Goal: Complete application form

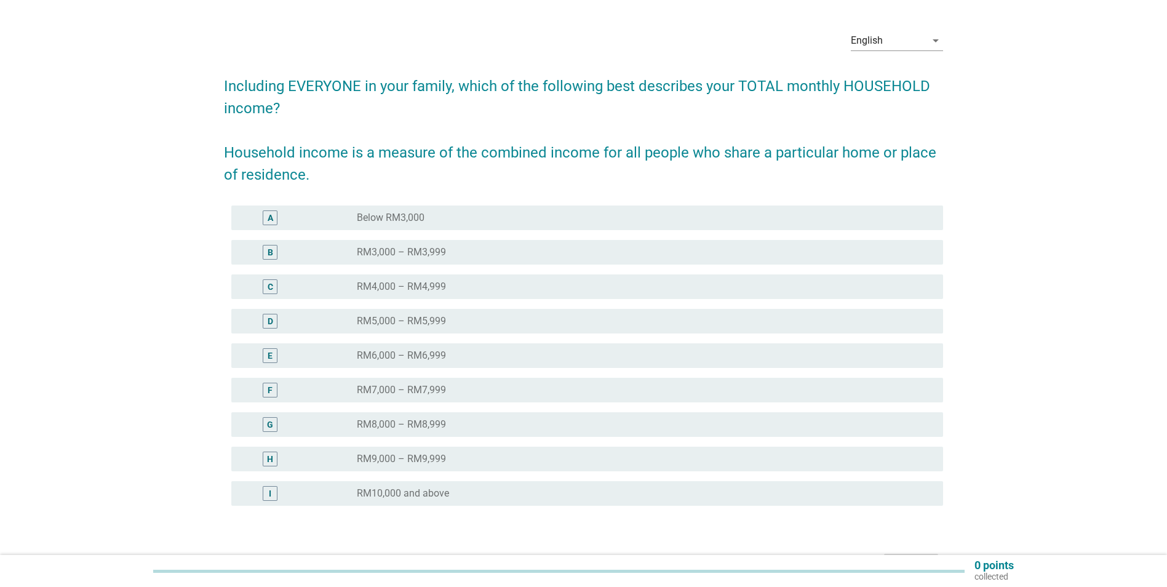
scroll to position [114, 0]
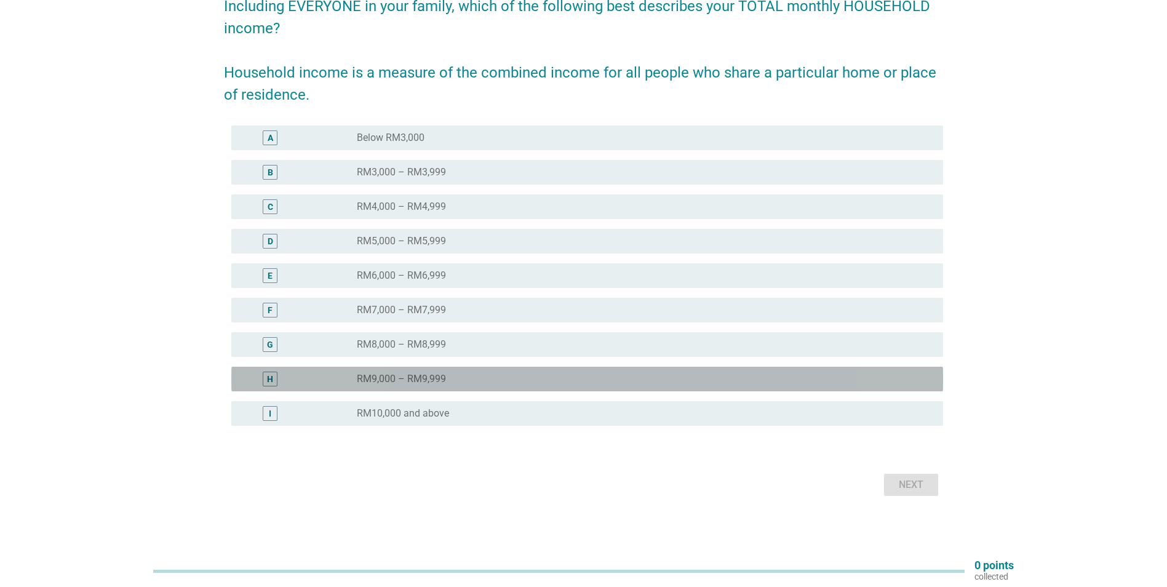
click at [417, 380] on label "RM9,000 – RM9,999" at bounding box center [401, 379] width 89 height 12
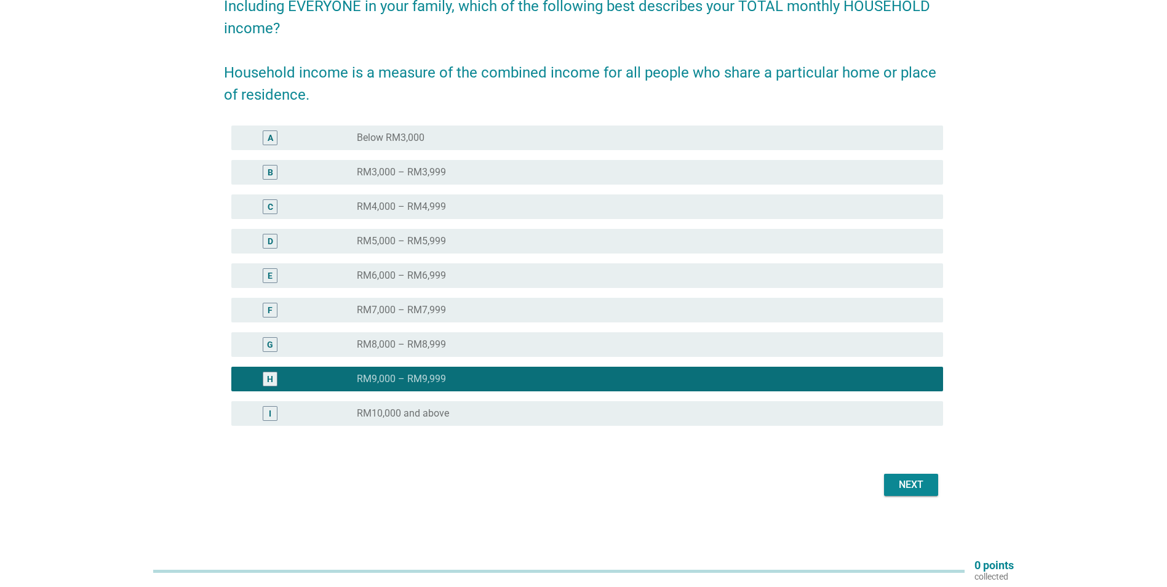
click at [891, 484] on button "Next" at bounding box center [911, 485] width 54 height 22
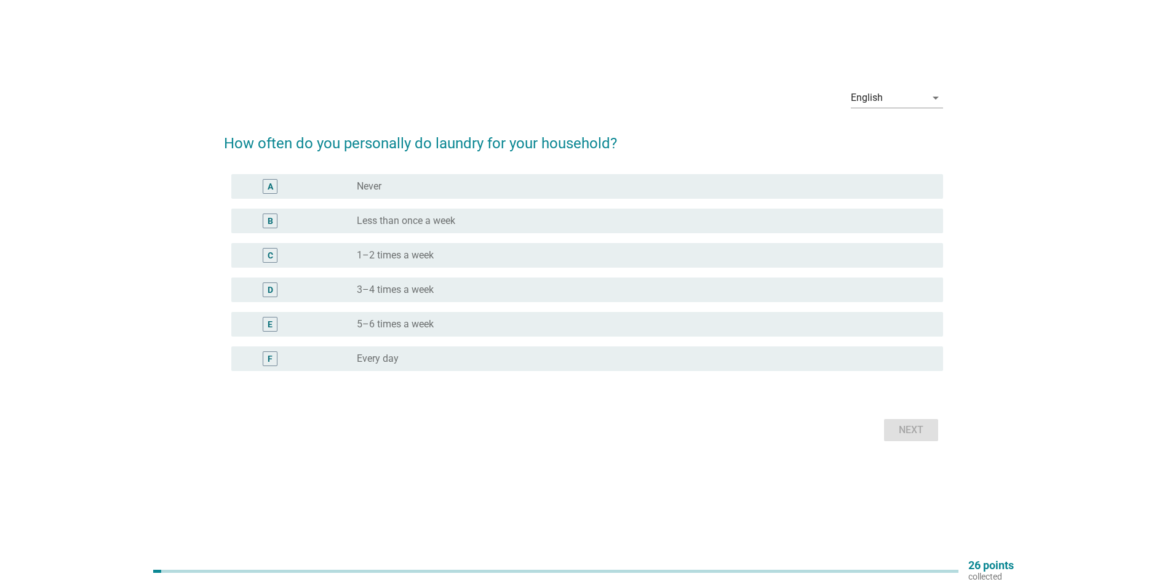
scroll to position [0, 0]
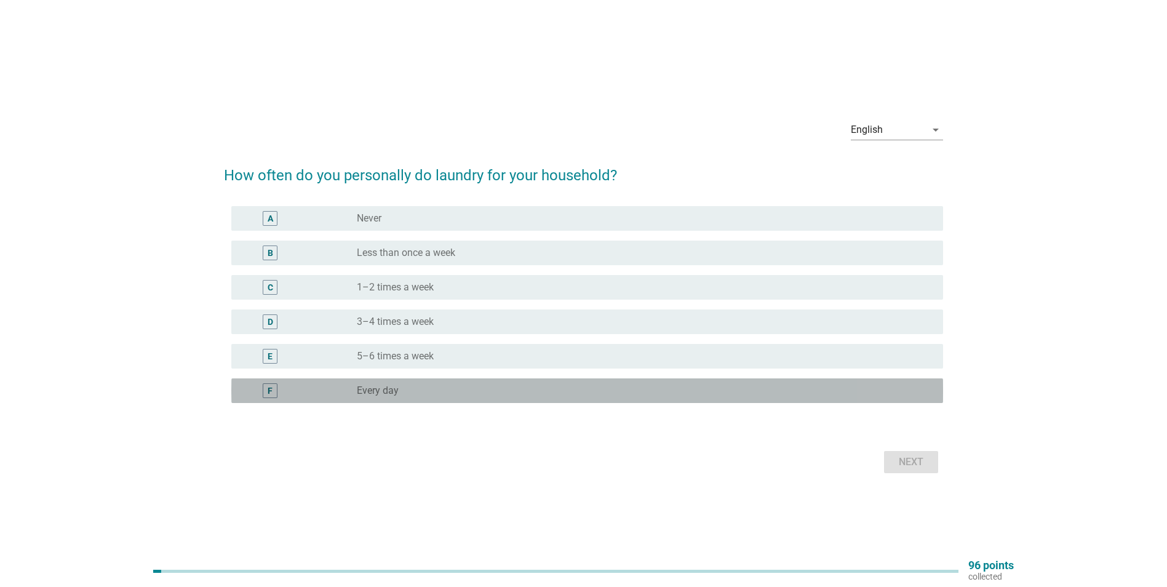
click at [415, 386] on div "radio_button_unchecked Every day" at bounding box center [640, 391] width 567 height 12
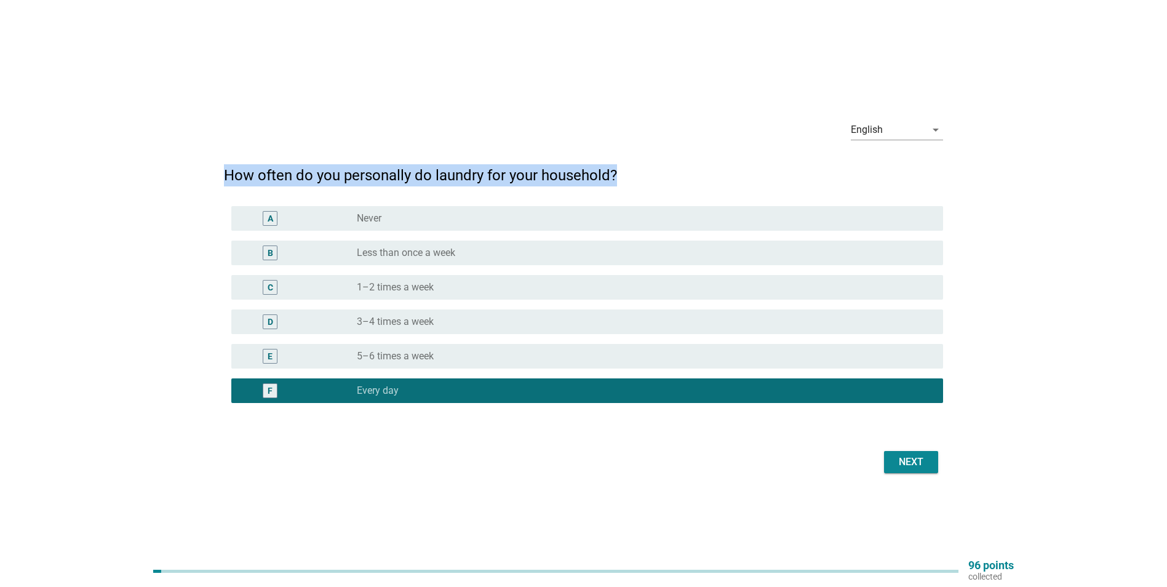
drag, startPoint x: 223, startPoint y: 178, endPoint x: 631, endPoint y: 159, distance: 408.4
click at [631, 159] on div "English arrow_drop_down How often do you personally do laundry for your househo…" at bounding box center [583, 293] width 739 height 386
copy h2 "How often do you personally do laundry for your household?"
click at [896, 457] on div "Next" at bounding box center [911, 462] width 34 height 15
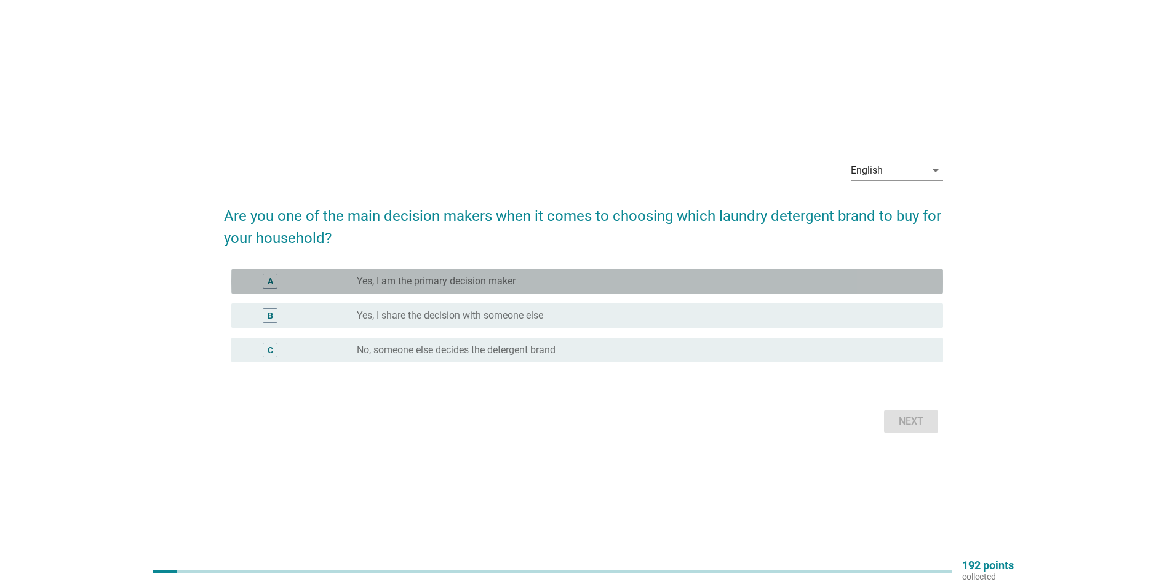
click at [456, 279] on label "Yes, I am the primary decision maker" at bounding box center [436, 281] width 159 height 12
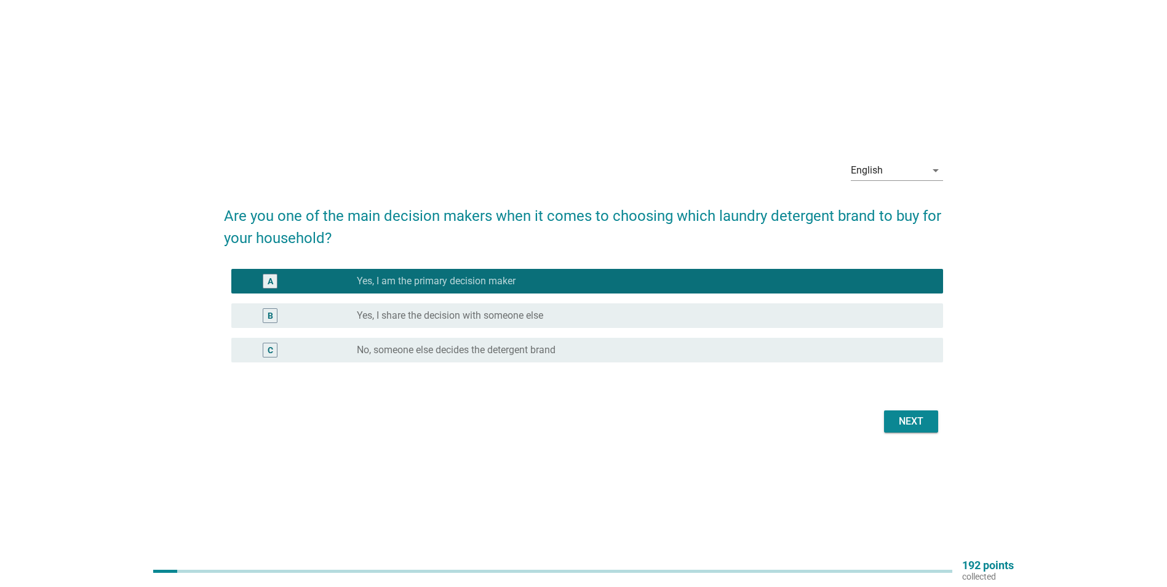
click at [915, 427] on div "Next" at bounding box center [911, 421] width 34 height 15
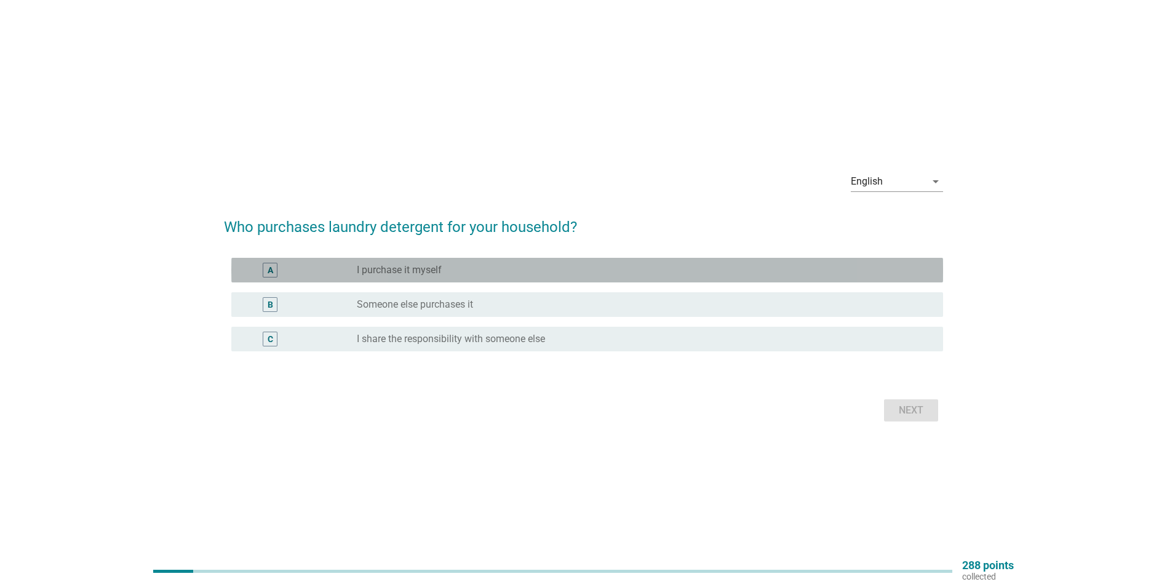
click at [457, 273] on div "radio_button_unchecked I purchase it myself" at bounding box center [640, 270] width 567 height 12
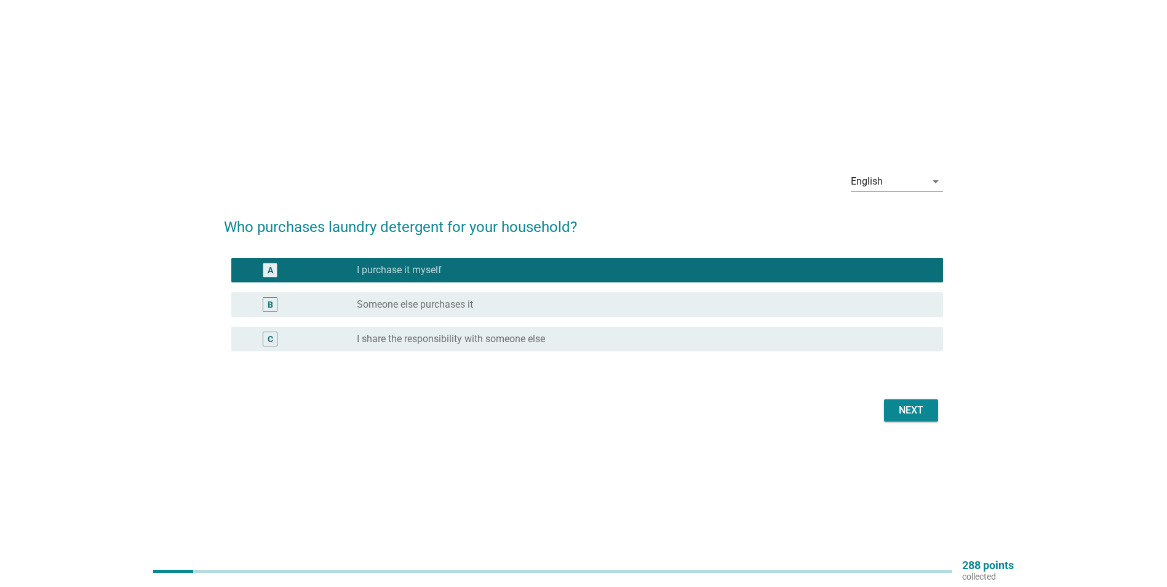
click at [908, 408] on div "Next" at bounding box center [911, 410] width 34 height 15
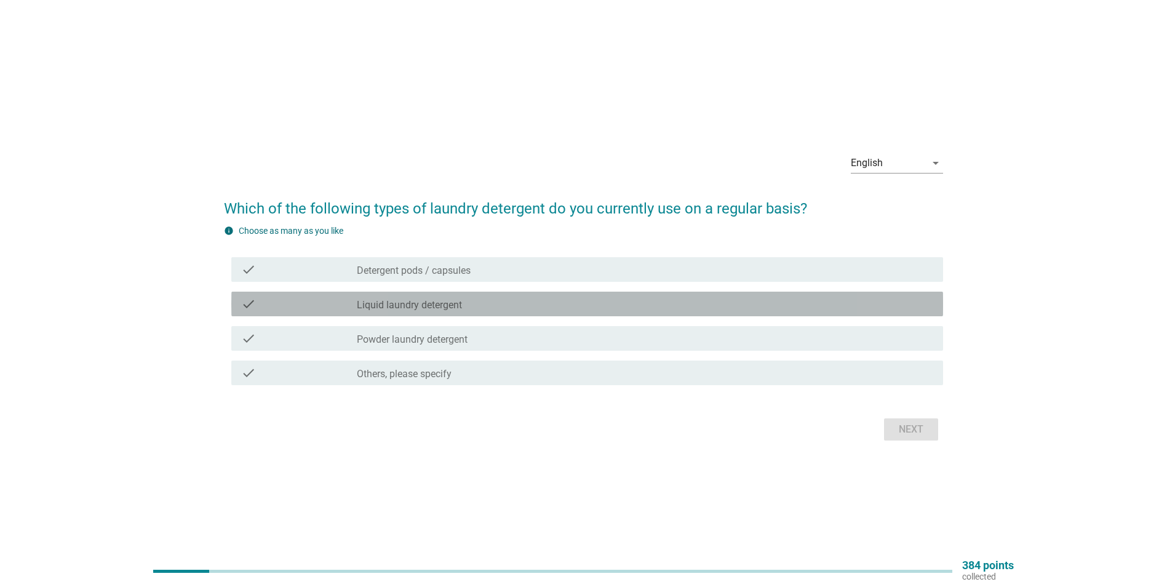
click at [433, 303] on label "Liquid laundry detergent" at bounding box center [409, 305] width 105 height 12
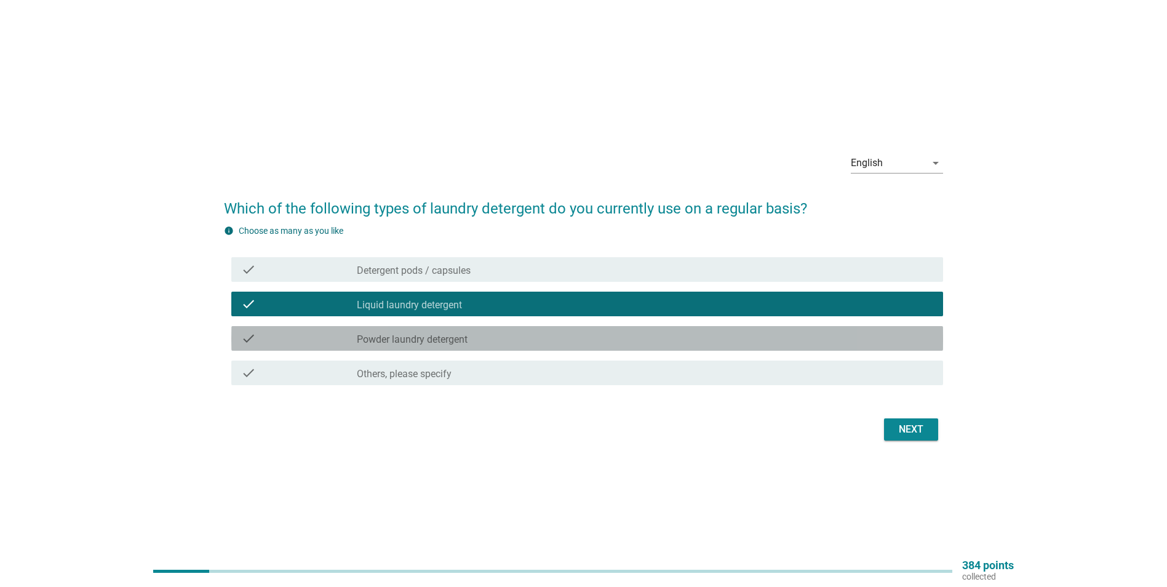
click at [433, 336] on label "Powder laundry detergent" at bounding box center [412, 340] width 111 height 12
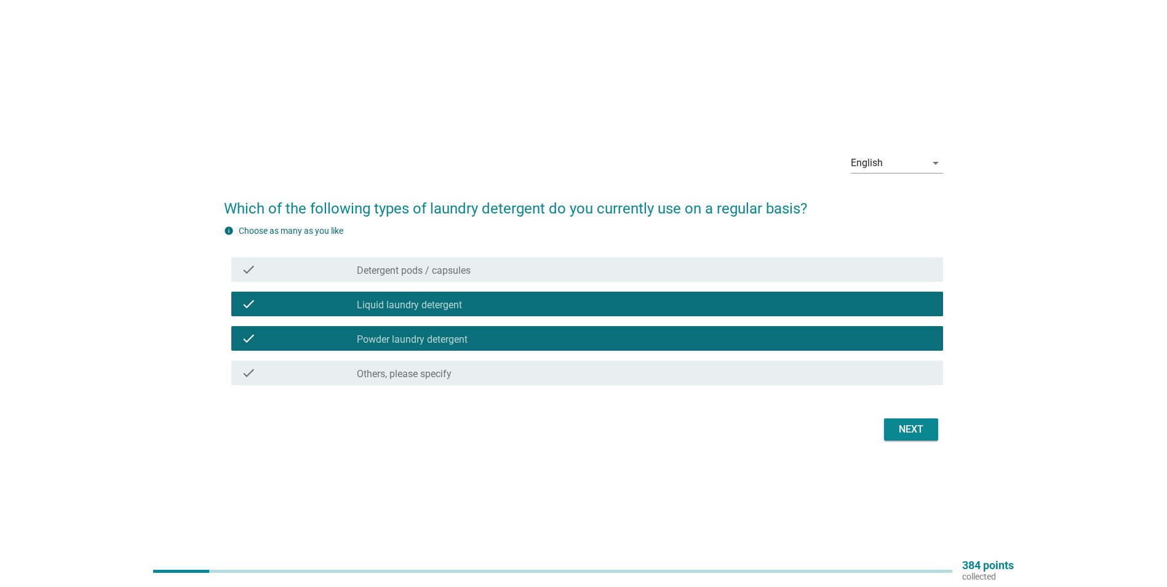
click at [910, 434] on div "Next" at bounding box center [911, 429] width 34 height 15
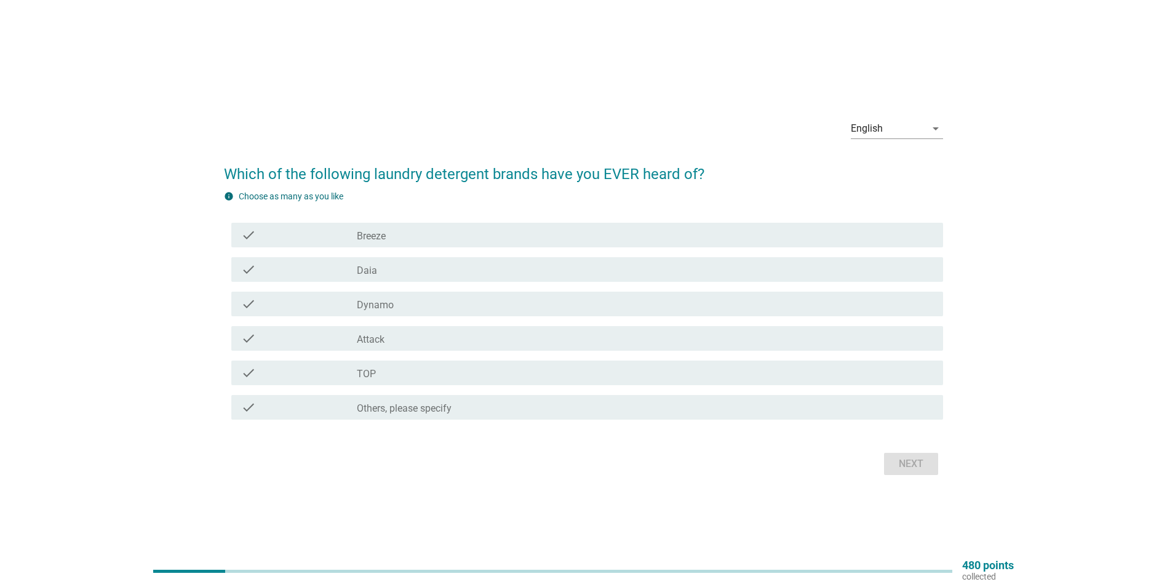
click at [380, 373] on div "check_box_outline_blank TOP" at bounding box center [645, 373] width 577 height 15
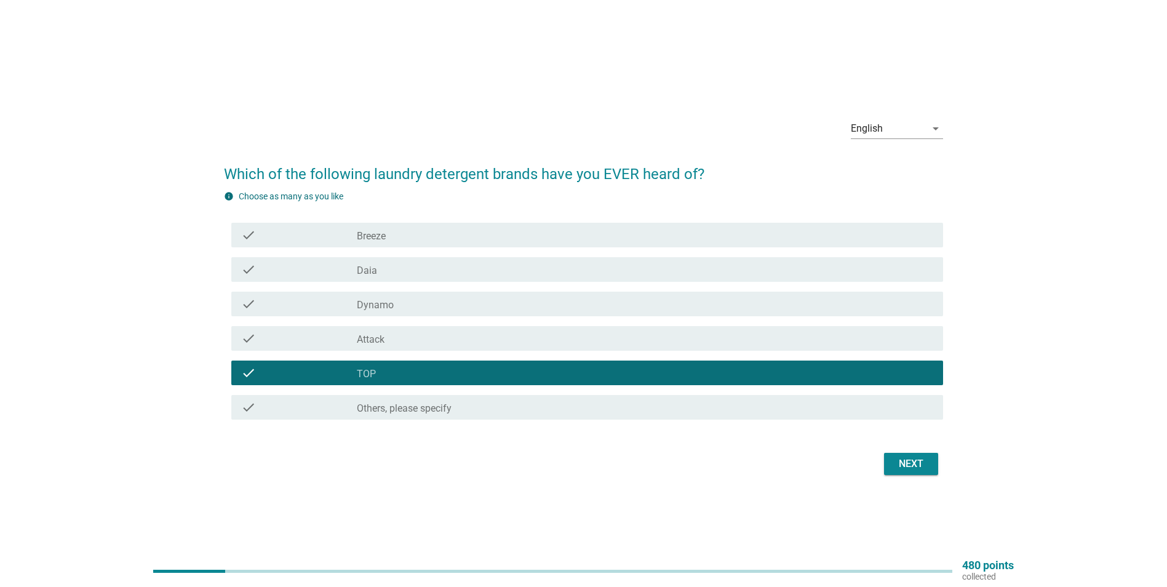
click at [390, 239] on div "check_box_outline_blank Breeze" at bounding box center [645, 235] width 577 height 15
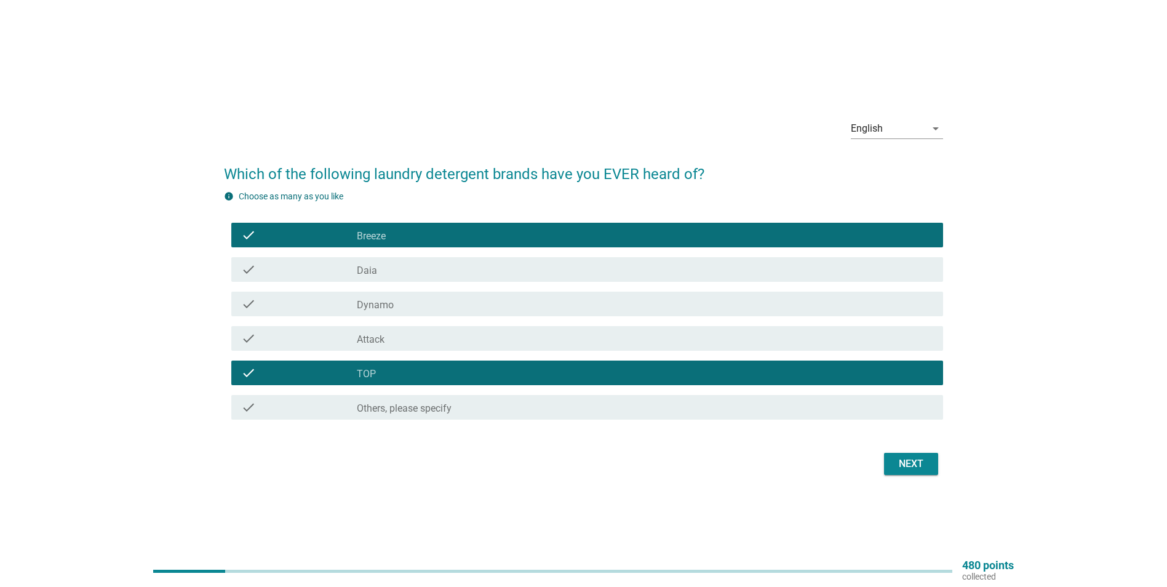
click at [383, 266] on div "check_box_outline_blank Daia" at bounding box center [645, 269] width 577 height 15
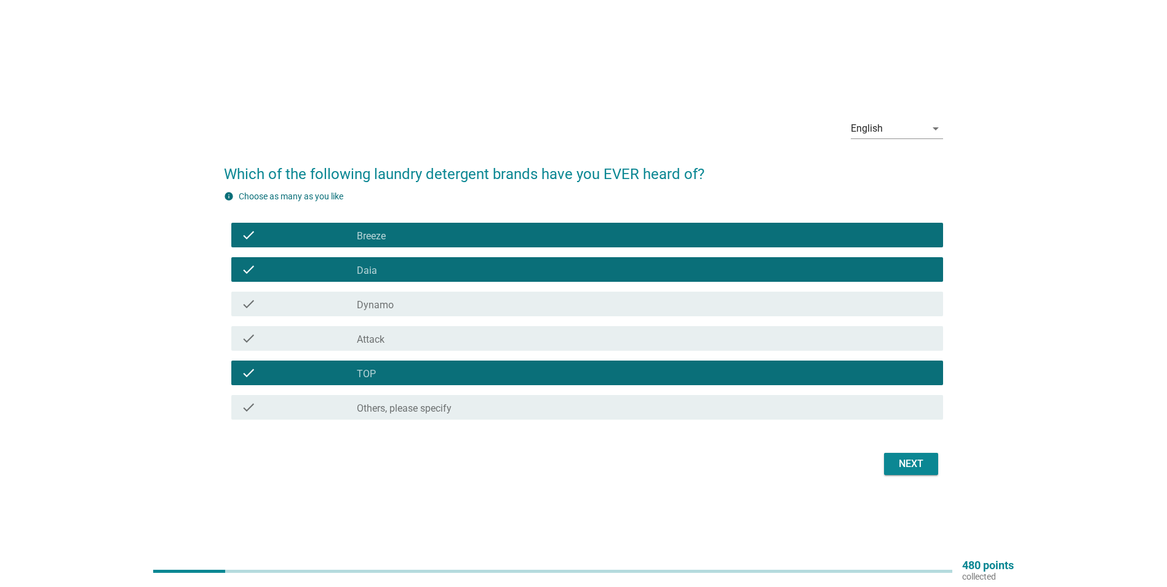
click at [383, 287] on div "check check_box_outline_blank Dynamo" at bounding box center [583, 304] width 719 height 34
click at [384, 305] on label "Dynamo" at bounding box center [375, 305] width 37 height 12
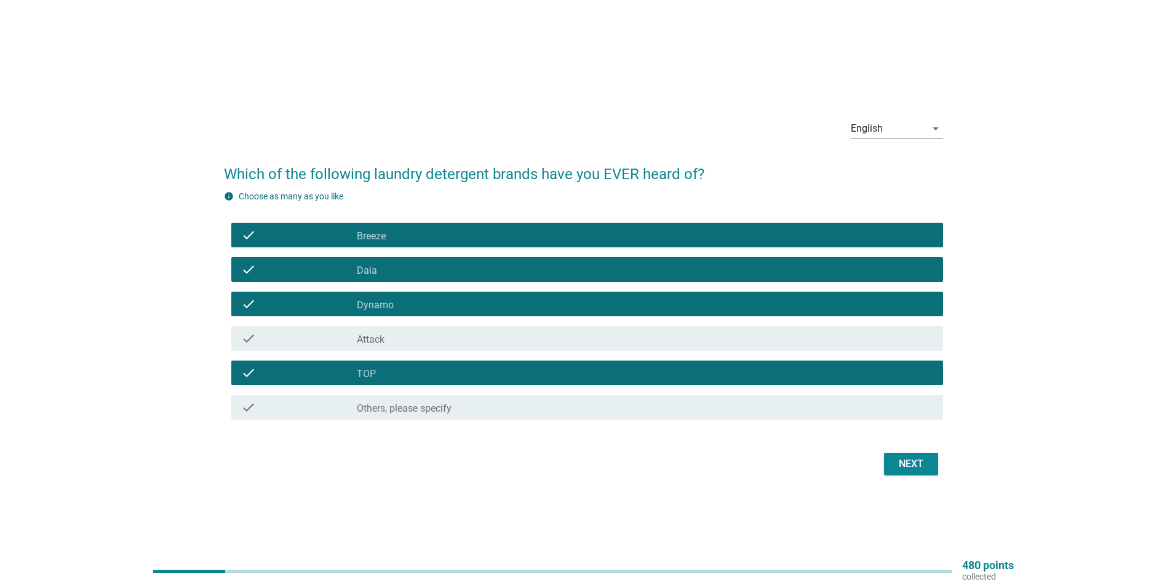
click at [386, 342] on div "check_box_outline_blank Attack" at bounding box center [645, 338] width 577 height 15
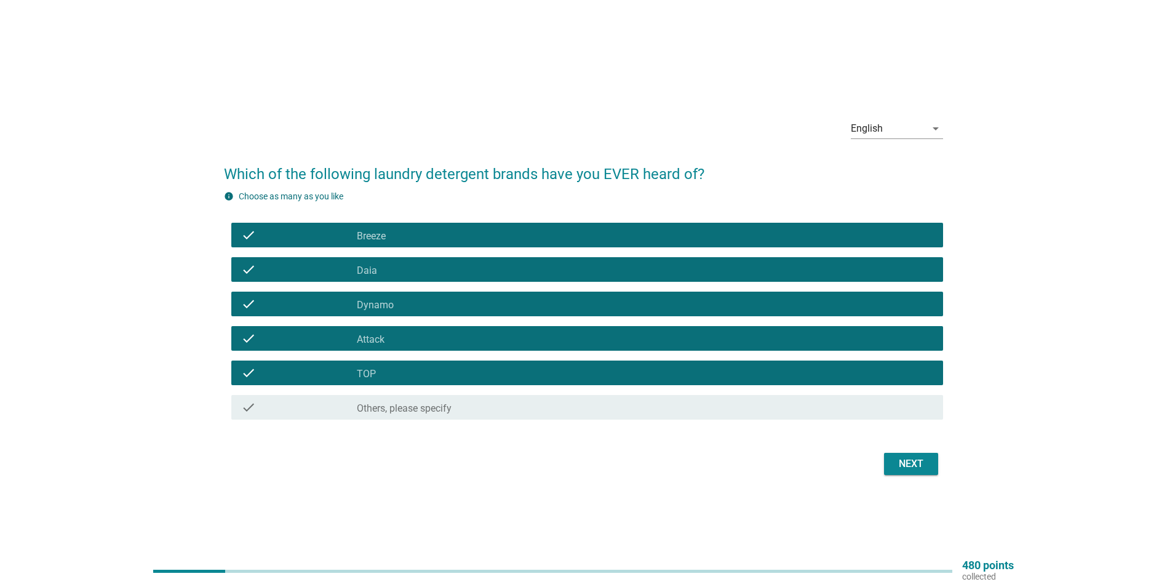
click at [908, 473] on button "Next" at bounding box center [911, 464] width 54 height 22
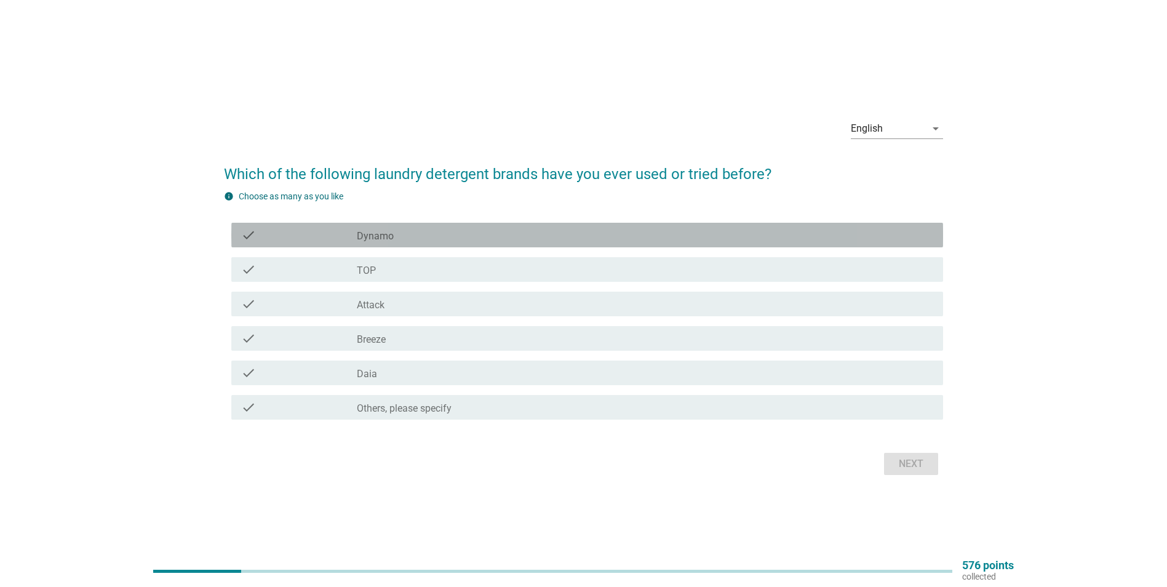
drag, startPoint x: 370, startPoint y: 237, endPoint x: 364, endPoint y: 279, distance: 42.3
click at [371, 237] on label "Dynamo" at bounding box center [375, 236] width 37 height 12
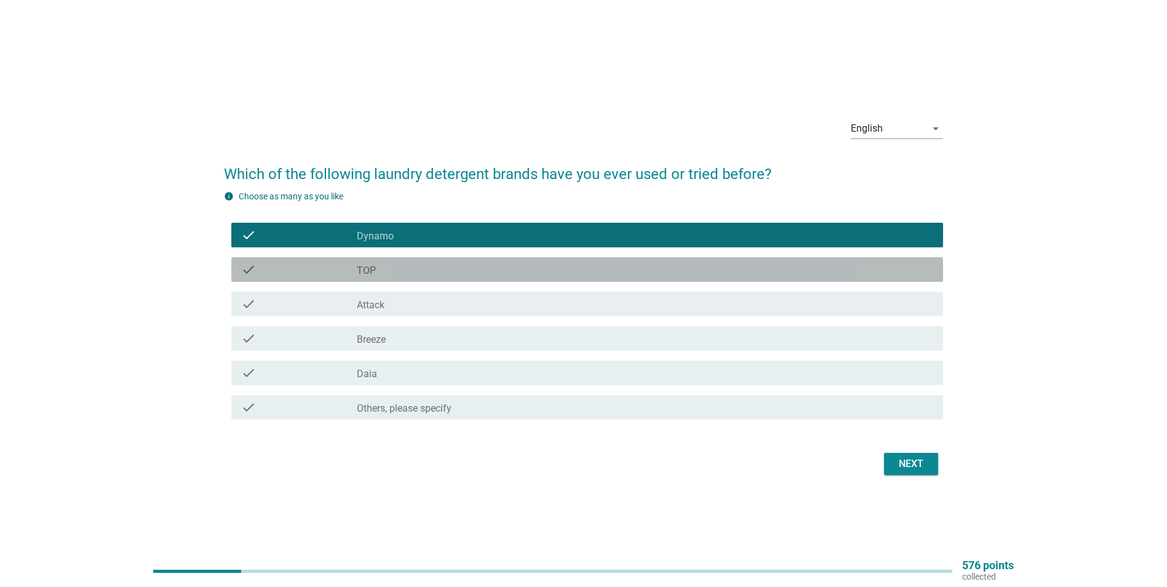
click at [364, 280] on div "check check_box_outline_blank TOP" at bounding box center [587, 269] width 712 height 25
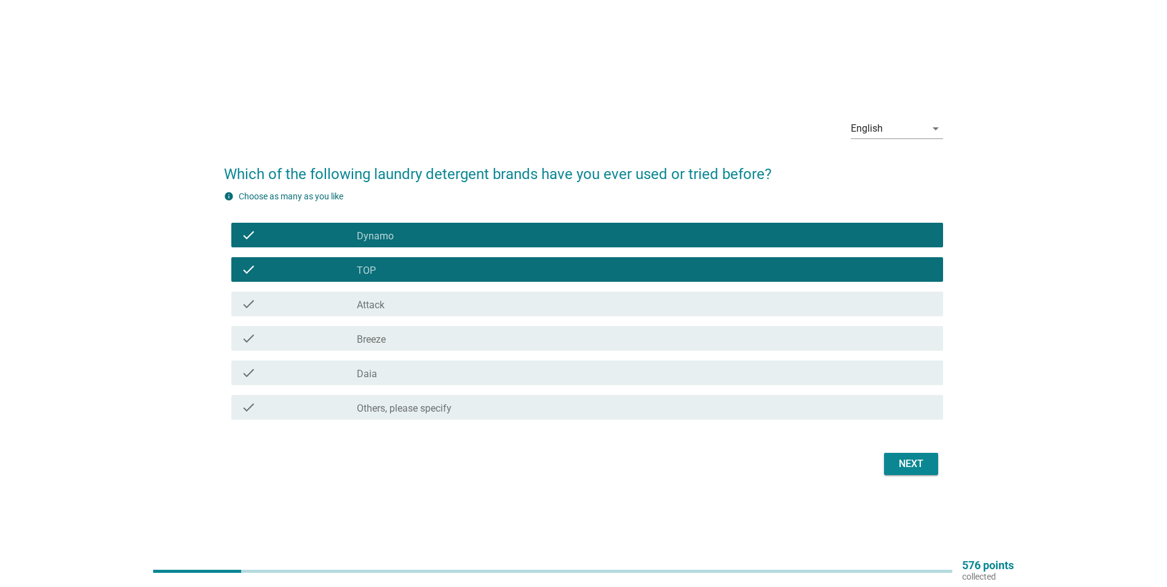
click at [364, 305] on label "Attack" at bounding box center [371, 305] width 28 height 12
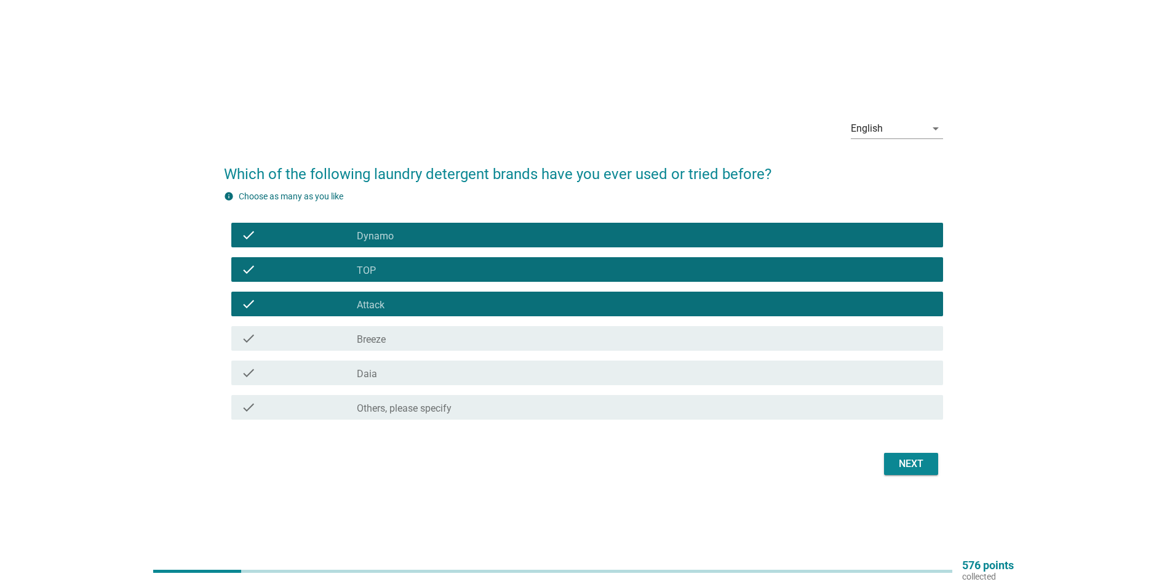
click at [365, 336] on label "Breeze" at bounding box center [371, 340] width 29 height 12
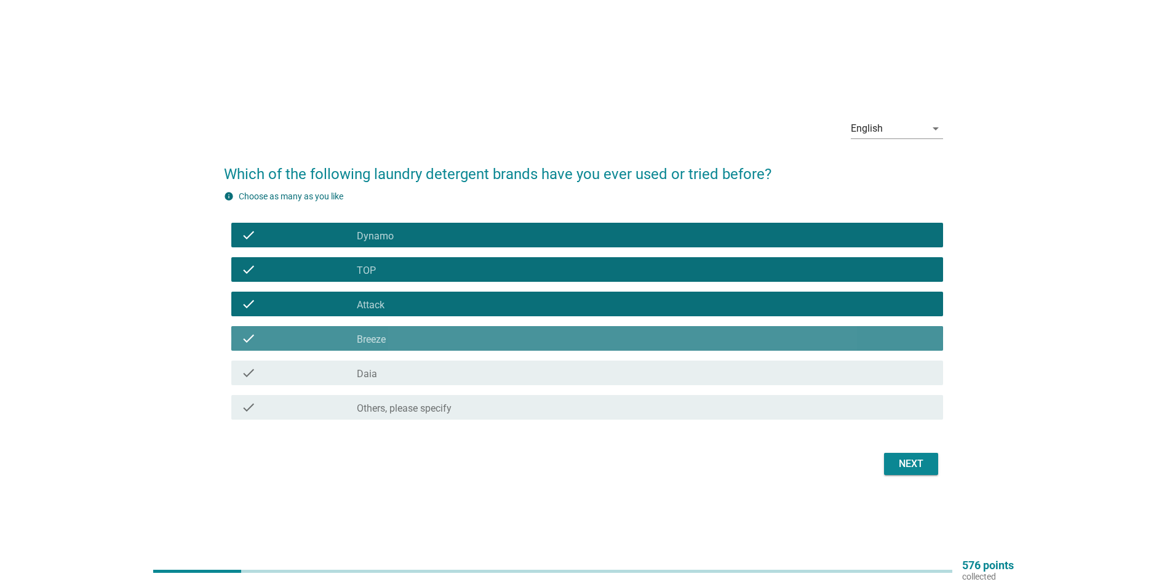
click at [369, 375] on label "Daia" at bounding box center [367, 374] width 20 height 12
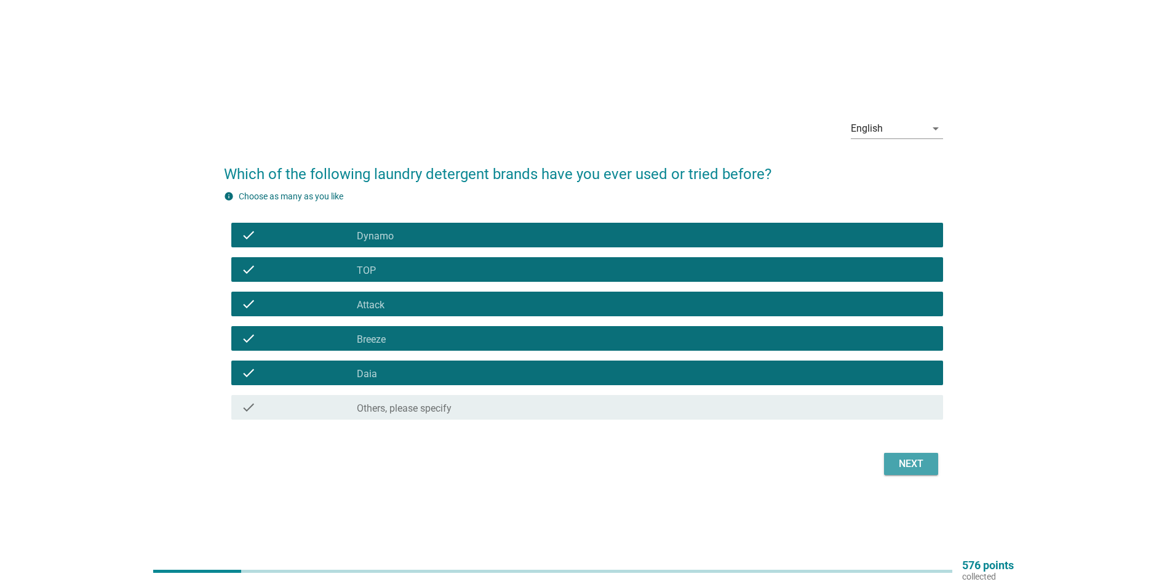
click at [900, 465] on div "Next" at bounding box center [911, 464] width 34 height 15
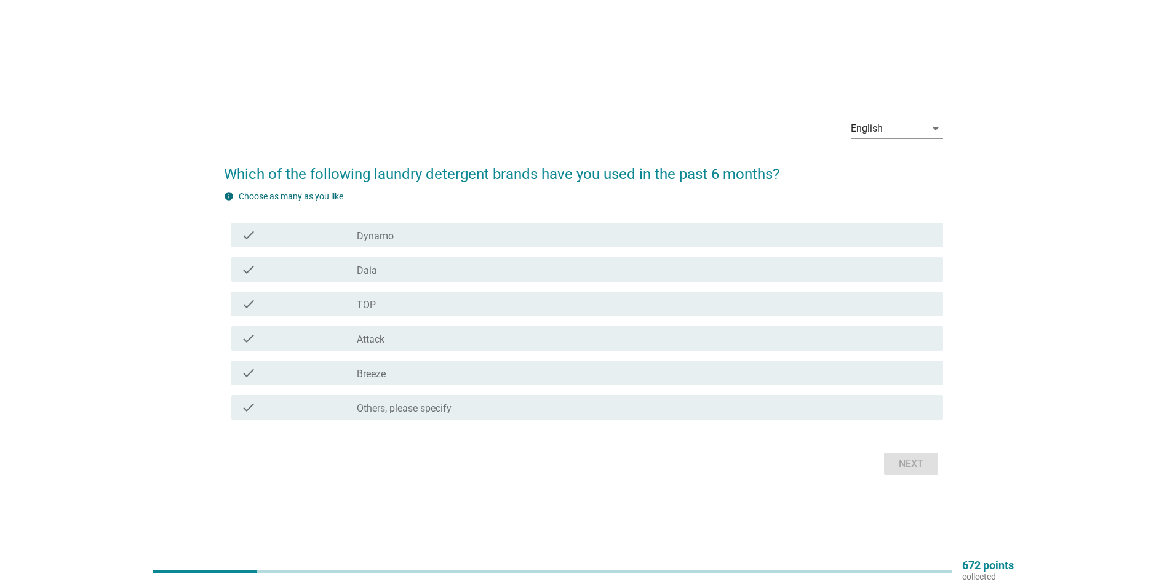
click at [399, 305] on div "check_box TOP" at bounding box center [645, 304] width 577 height 15
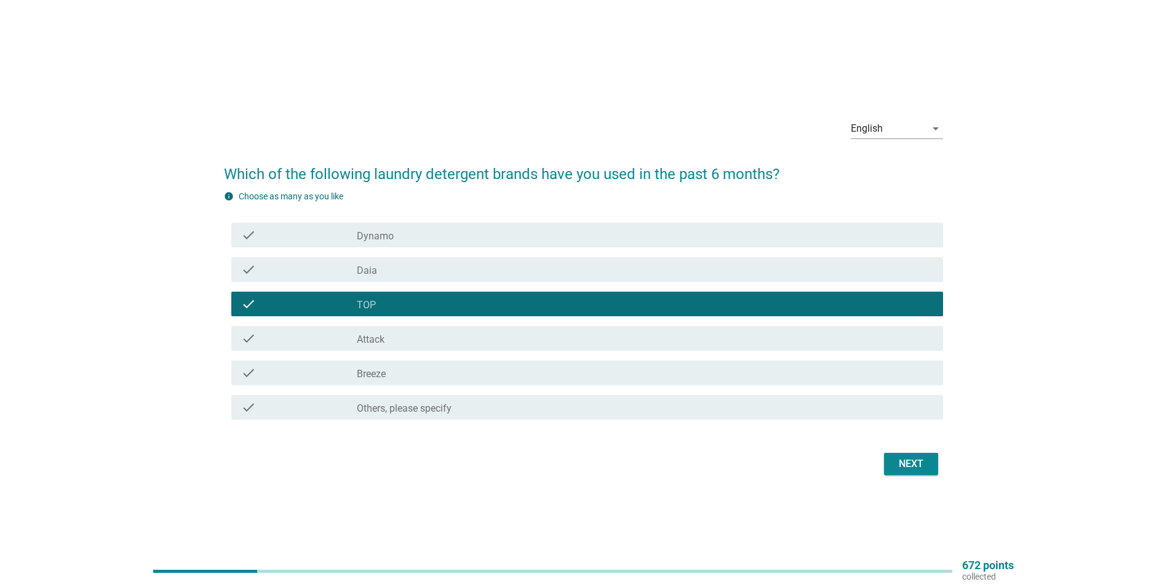
click at [396, 265] on div "check_box Daia" at bounding box center [645, 269] width 577 height 15
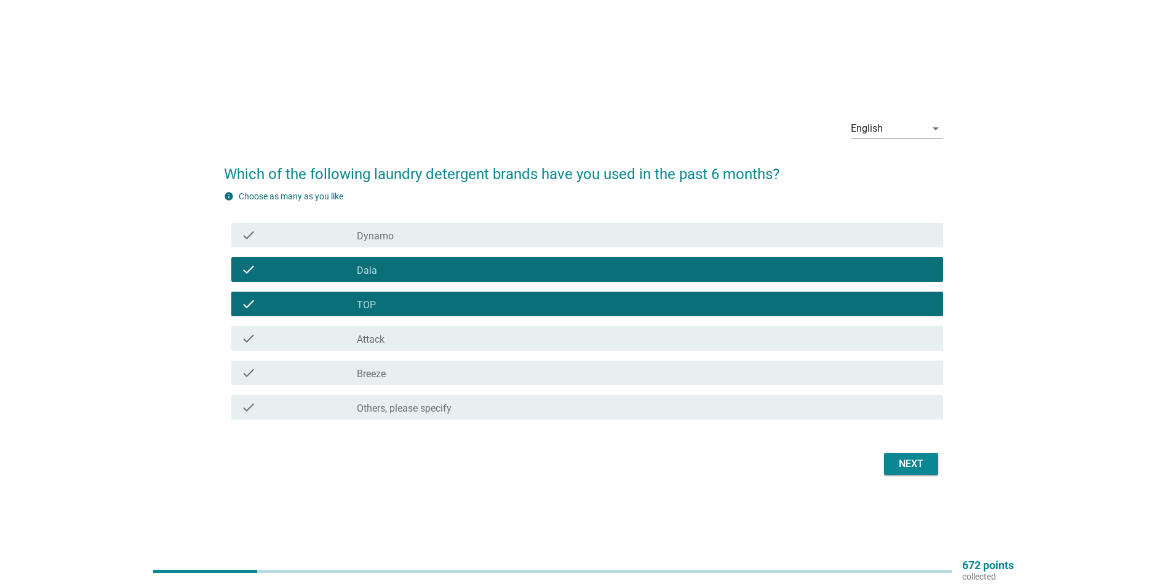
click at [395, 371] on div "check_box Breeze" at bounding box center [645, 373] width 577 height 15
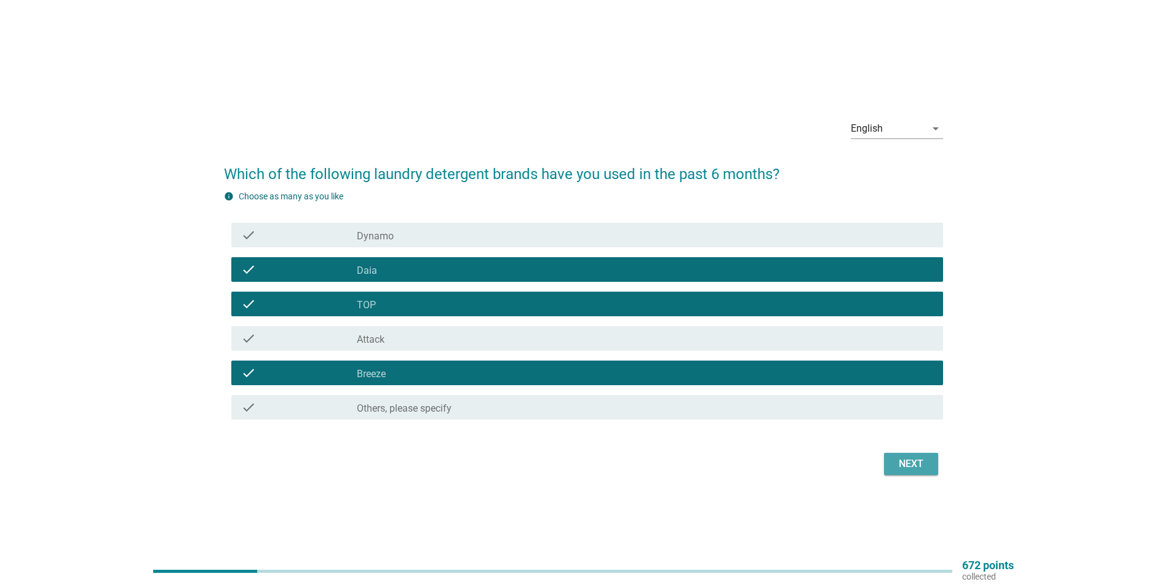
click at [905, 465] on div "Next" at bounding box center [911, 464] width 34 height 15
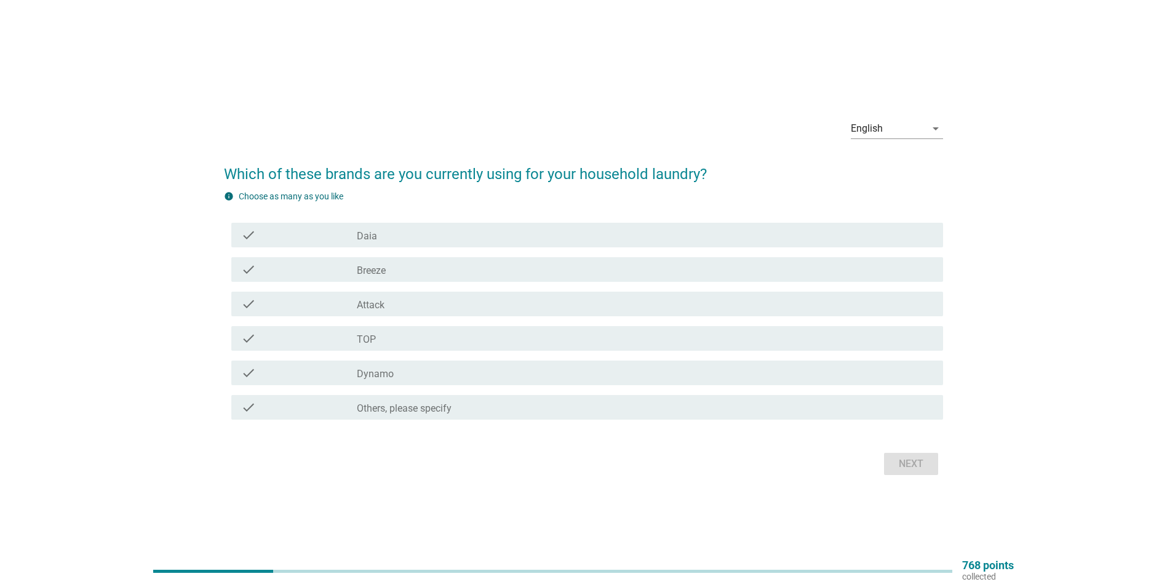
click at [383, 338] on div "check_box TOP" at bounding box center [645, 338] width 577 height 15
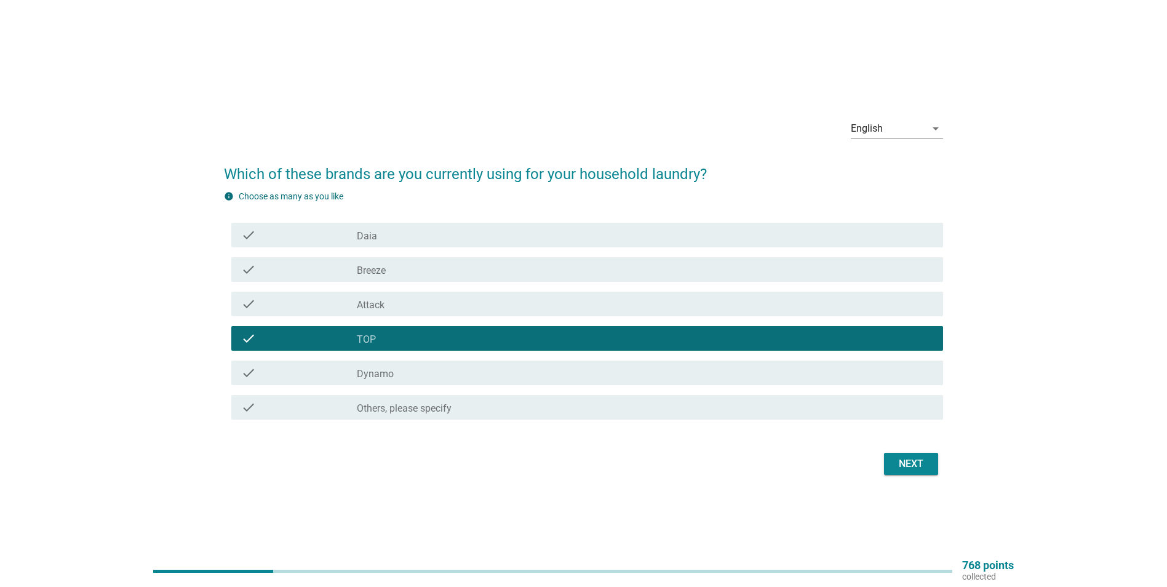
click at [409, 238] on div "check_box Daia" at bounding box center [645, 235] width 577 height 15
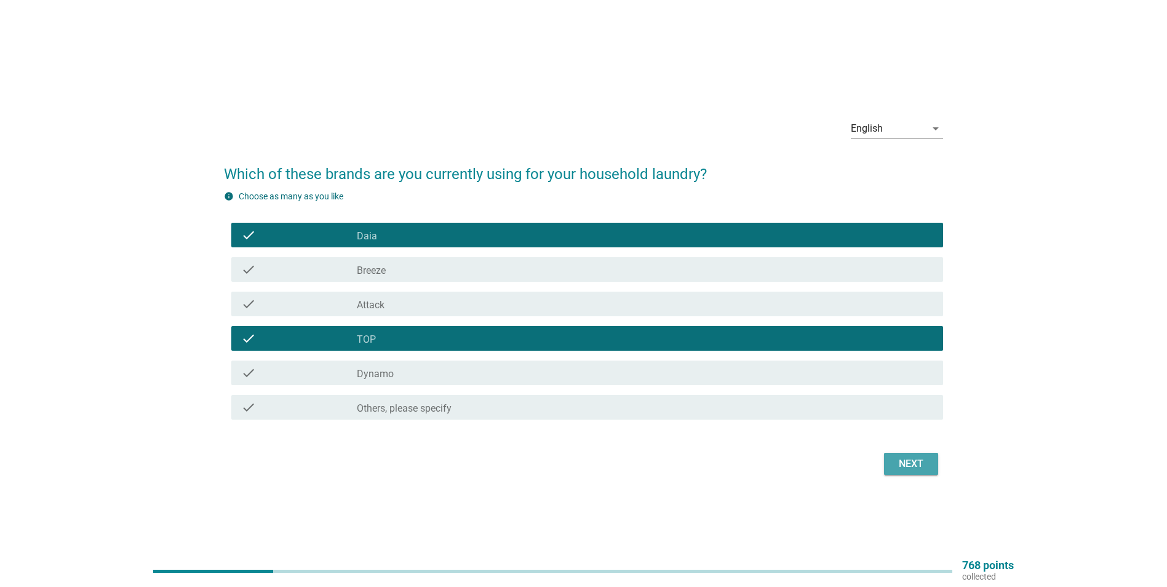
click at [904, 465] on div "Next" at bounding box center [911, 464] width 34 height 15
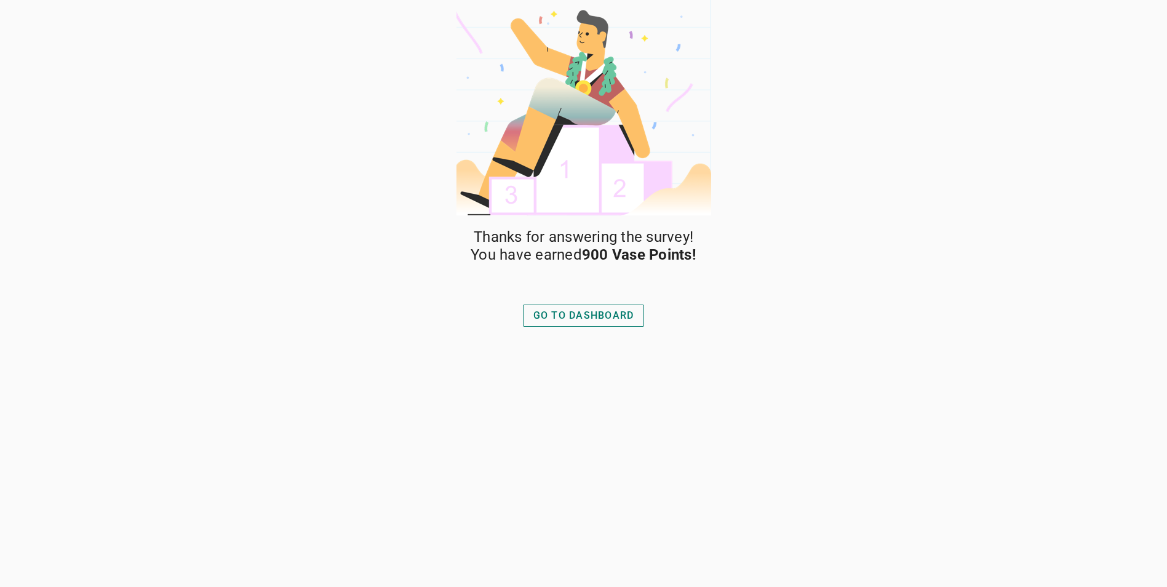
click at [575, 318] on div "GO TO DASHBOARD" at bounding box center [584, 315] width 101 height 15
